Goal: Information Seeking & Learning: Understand process/instructions

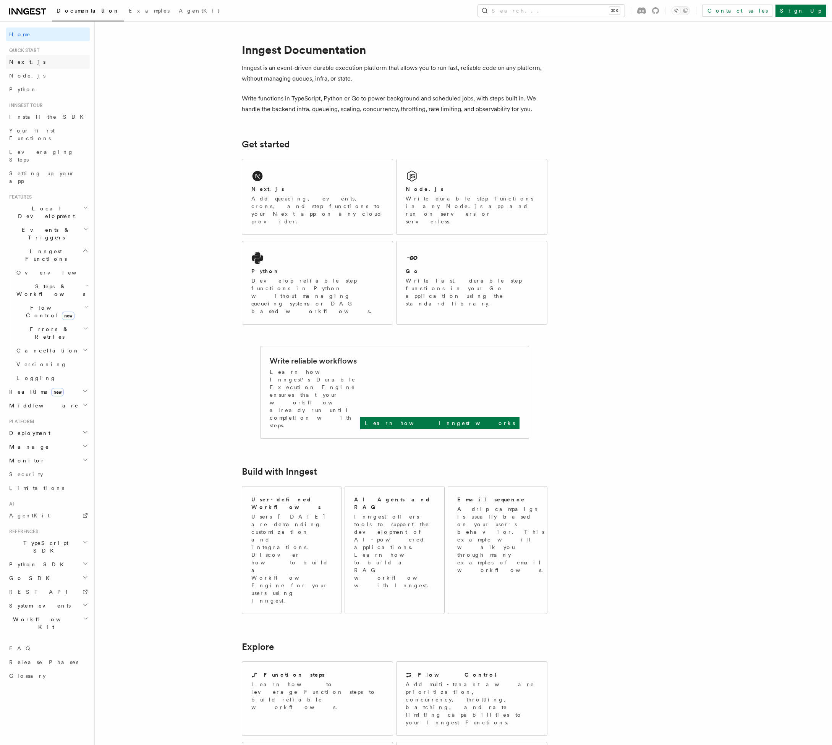
click at [29, 64] on link "Next.js" at bounding box center [48, 62] width 84 height 14
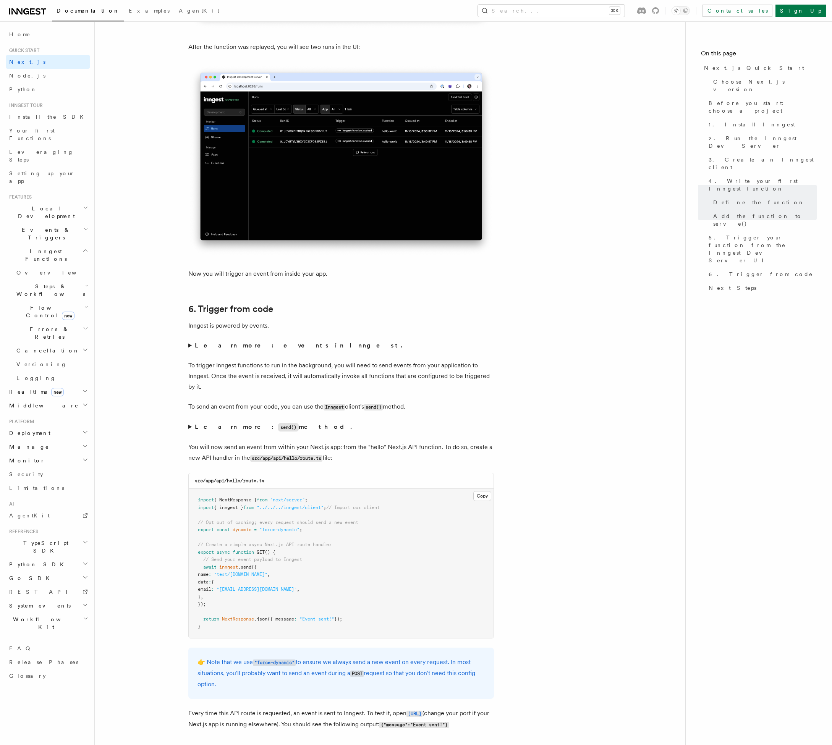
scroll to position [3603, 0]
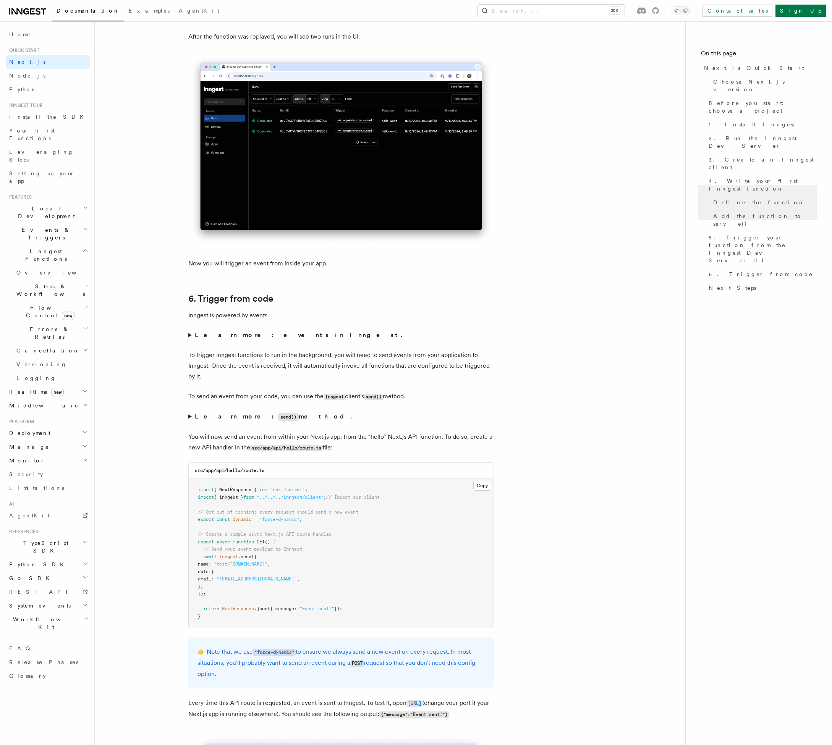
click at [375, 535] on pre "import { NextResponse } from "next/server" ; import { inngest } from "../../../…" at bounding box center [341, 553] width 305 height 149
copy span "export const dynamic = "force-dynamic" ;"
drag, startPoint x: 315, startPoint y: 507, endPoint x: 180, endPoint y: 507, distance: 135.6
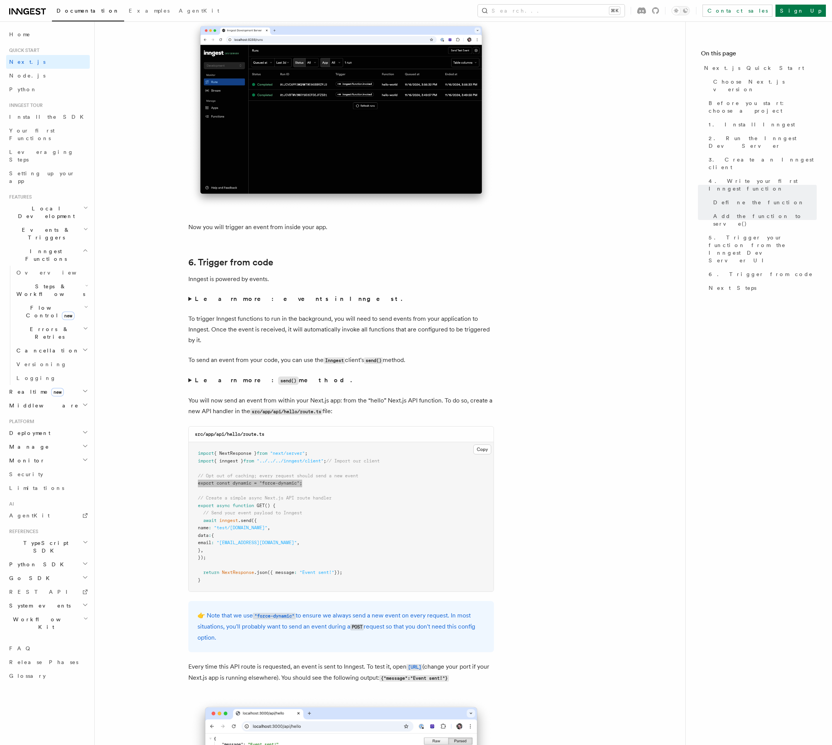
scroll to position [3596, 0]
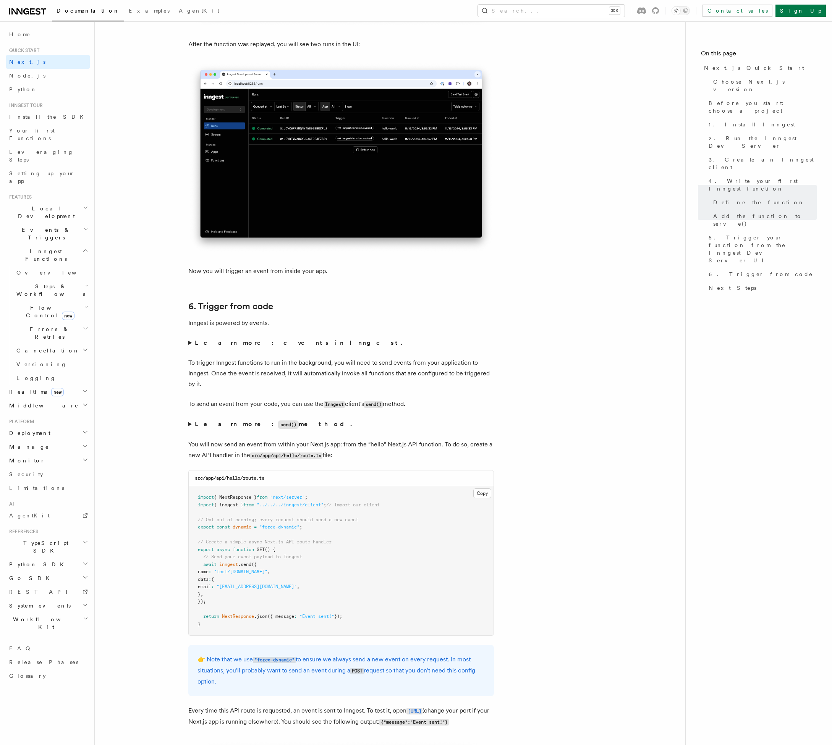
click at [278, 421] on code "send()" at bounding box center [288, 425] width 21 height 8
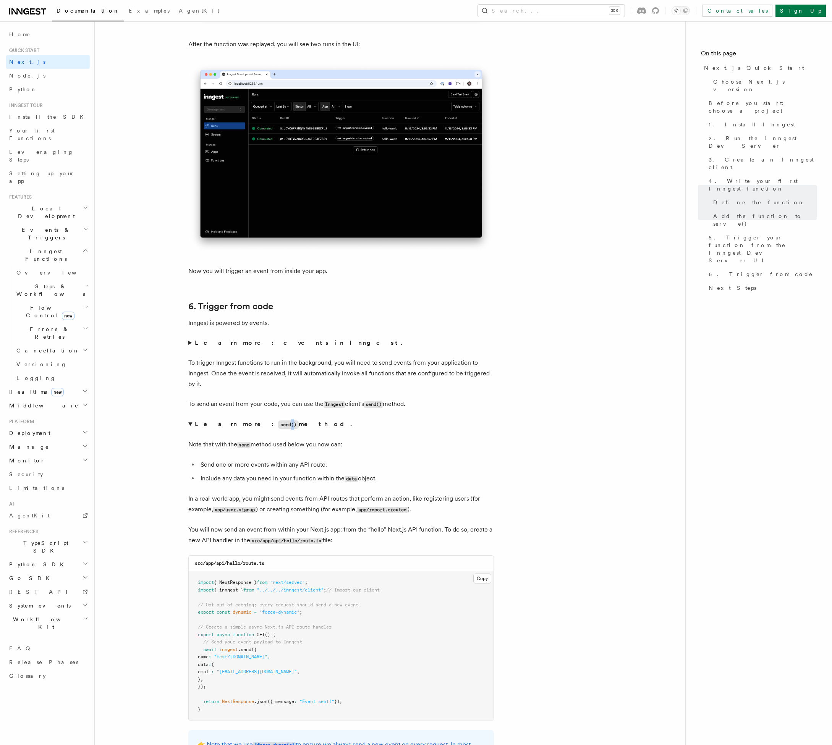
click at [278, 421] on code "send()" at bounding box center [288, 425] width 21 height 8
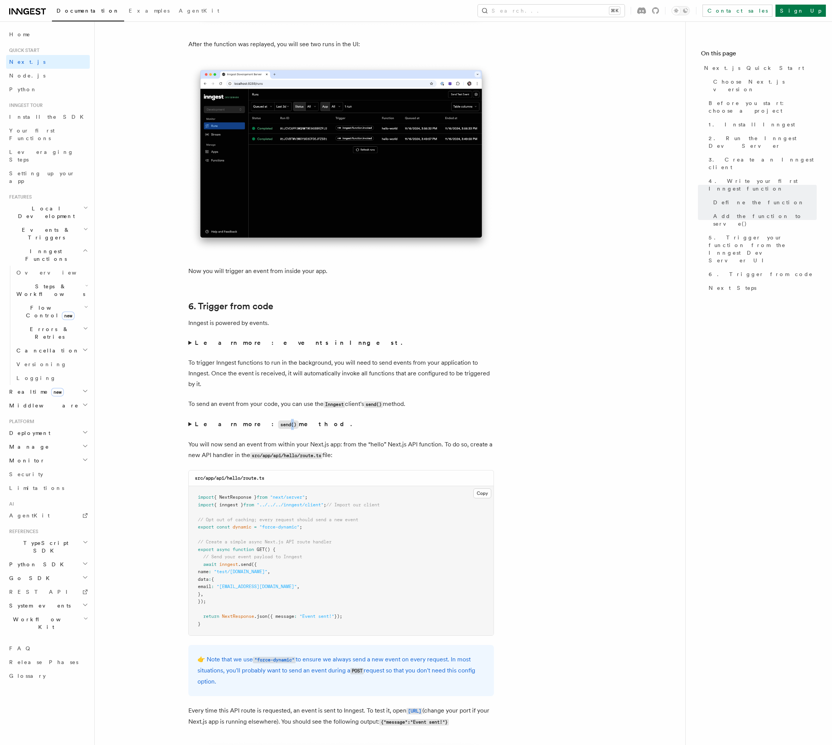
click at [278, 421] on code "send()" at bounding box center [288, 425] width 21 height 8
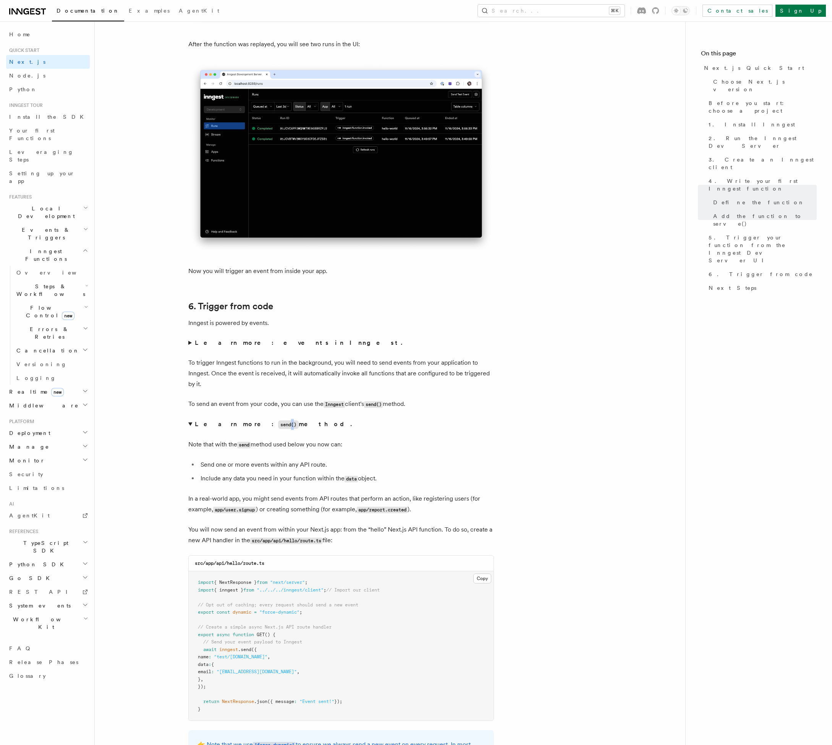
click at [278, 421] on code "send()" at bounding box center [288, 425] width 21 height 8
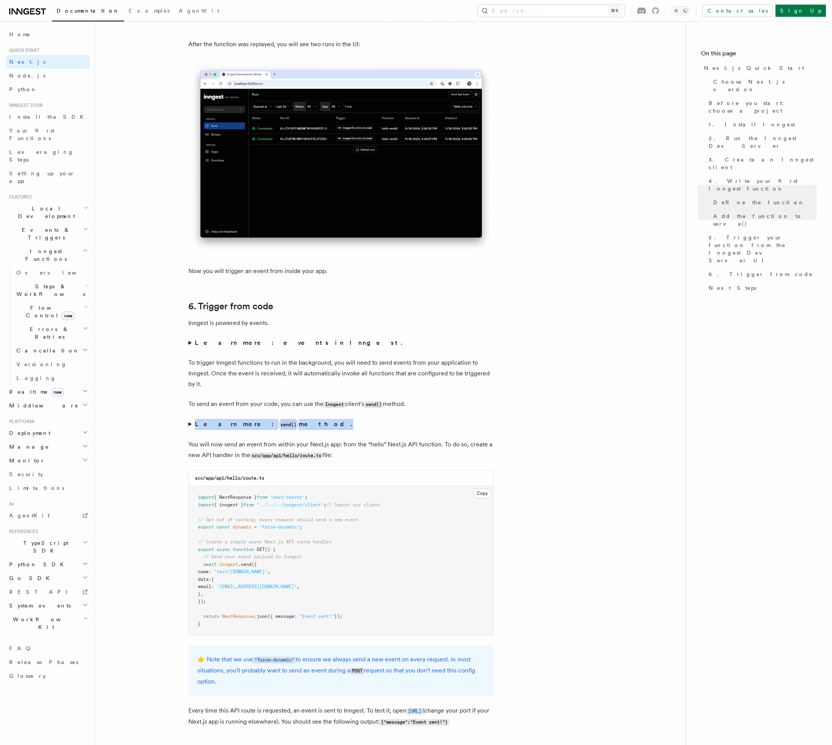
click at [278, 421] on code "send()" at bounding box center [288, 425] width 21 height 8
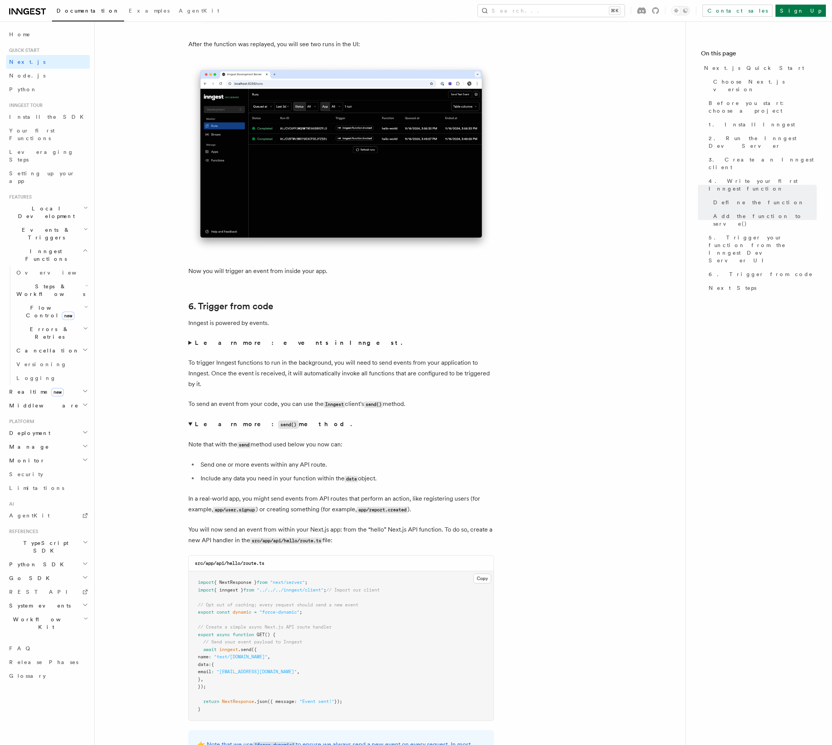
click at [293, 439] on p "Note that with the send method used below you now can:" at bounding box center [341, 444] width 306 height 11
click at [376, 401] on code "send()" at bounding box center [373, 404] width 19 height 6
copy code "send"
